Goal: Transaction & Acquisition: Purchase product/service

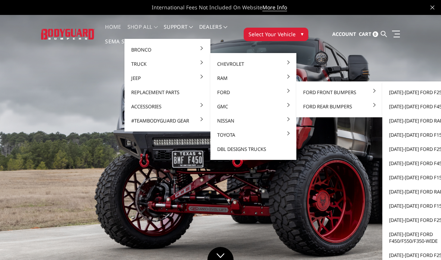
click at [428, 90] on link "[DATE]-[DATE] Ford F250/F350" at bounding box center [425, 92] width 80 height 14
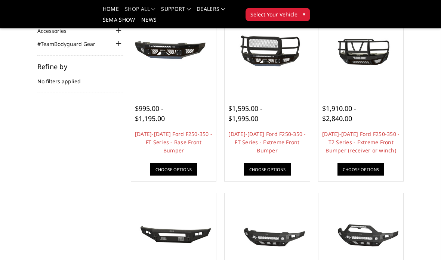
scroll to position [99, 0]
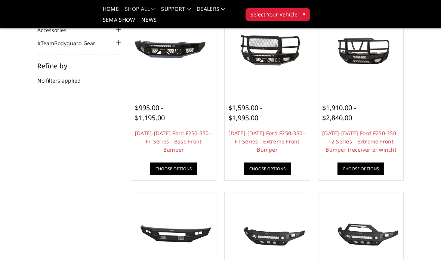
click at [237, 136] on link "2023-2025 Ford F250-350 - FT Series - Extreme Front Bumper" at bounding box center [266, 142] width 77 height 24
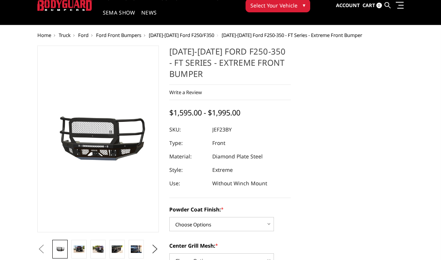
scroll to position [32, 0]
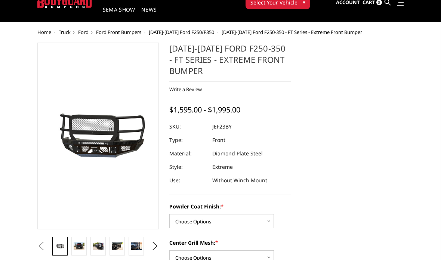
click at [81, 240] on link at bounding box center [78, 246] width 15 height 19
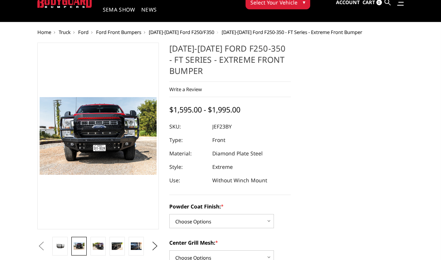
click at [94, 249] on img at bounding box center [98, 245] width 11 height 7
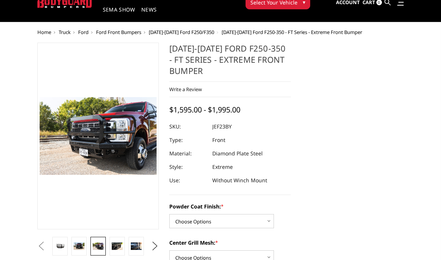
click at [117, 251] on link at bounding box center [116, 246] width 15 height 19
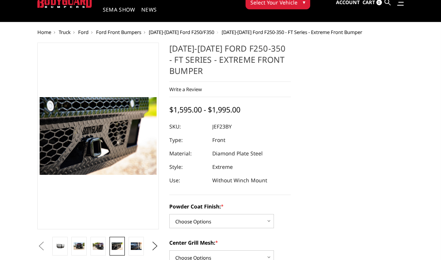
click at [134, 251] on link at bounding box center [135, 246] width 15 height 19
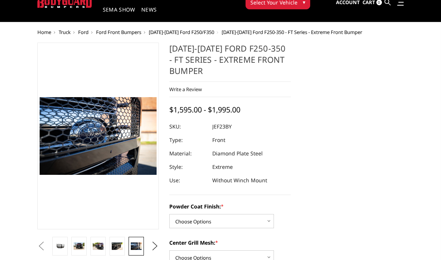
click at [47, 250] on button "Previous" at bounding box center [40, 246] width 11 height 11
click at [99, 245] on img at bounding box center [98, 245] width 11 height 7
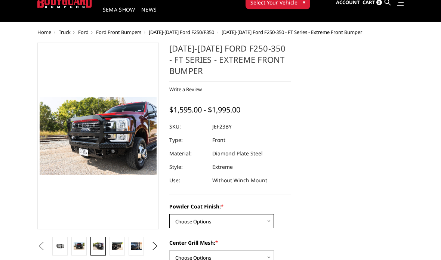
click at [269, 226] on select "Choose Options Bare Metal Gloss Black Powder Coat Textured Black Powder Coat" at bounding box center [221, 221] width 105 height 14
click at [253, 214] on select "Choose Options Bare Metal Gloss Black Powder Coat Textured Black Powder Coat" at bounding box center [221, 221] width 105 height 14
select select "3264"
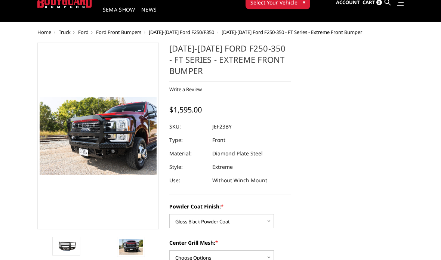
click at [251, 254] on select "Choose Options WITH Expanded Metal in Center Grill WITHOUT Expanded Metal in Ce…" at bounding box center [221, 257] width 105 height 14
select select "3266"
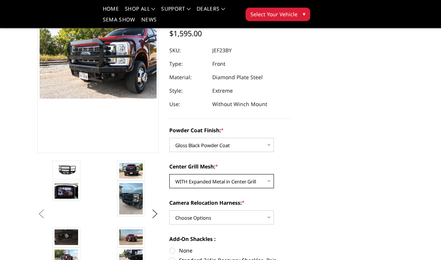
scroll to position [87, 0]
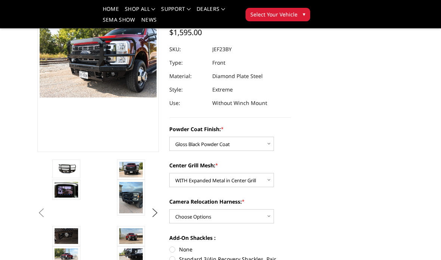
click at [259, 214] on select "Choose Options WITH Camera Relocation Harness WITHOUT Camera Relocation Harness" at bounding box center [221, 216] width 105 height 14
select select "3268"
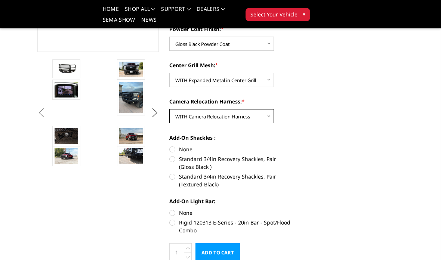
scroll to position [189, 0]
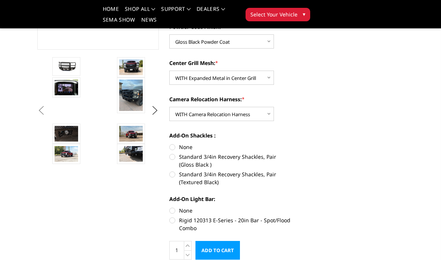
click at [271, 177] on label "Standard 3/4in Recovery Shackles, Pair (Textured Black)" at bounding box center [229, 178] width 121 height 16
click at [291, 153] on input "Standard 3/4in Recovery Shackles, Pair (Textured Black)" at bounding box center [291, 153] width 0 height 0
radio input "true"
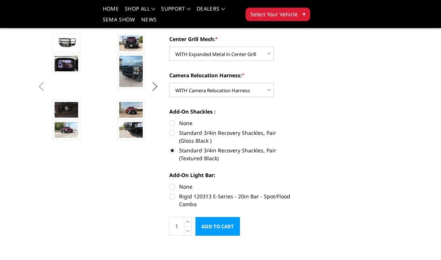
scroll to position [214, 0]
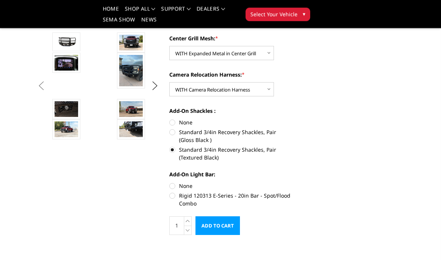
click at [283, 196] on label "Rigid 120313 E-Series - 20in Bar - Spot/Flood Combo" at bounding box center [229, 200] width 121 height 16
click at [291, 183] on input "Rigid 120313 E-Series - 20in Bar - Spot/Flood Combo" at bounding box center [291, 182] width 0 height 0
radio input "true"
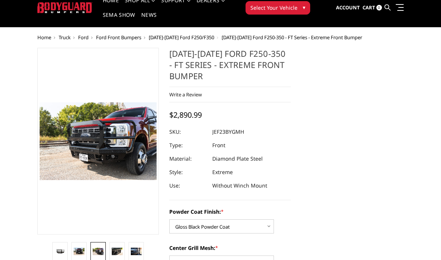
scroll to position [0, 0]
